Goal: Information Seeking & Learning: Learn about a topic

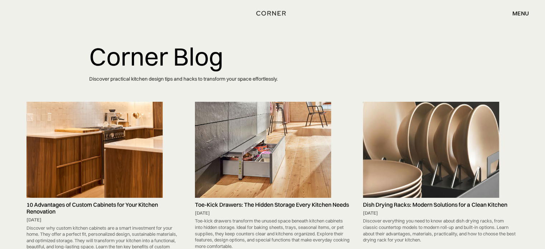
click at [255, 144] on img at bounding box center [263, 150] width 136 height 96
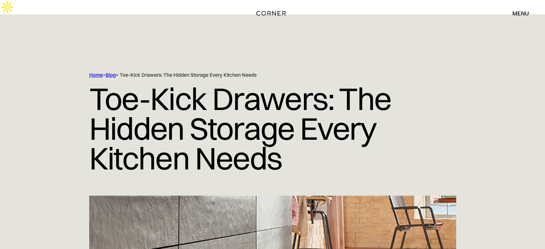
drag, startPoint x: 453, startPoint y: 42, endPoint x: 453, endPoint y: 38, distance: 4.0
click at [453, 42] on div at bounding box center [272, 42] width 545 height 57
click at [114, 72] on link "Blog" at bounding box center [111, 75] width 10 height 6
